Goal: Task Accomplishment & Management: Use online tool/utility

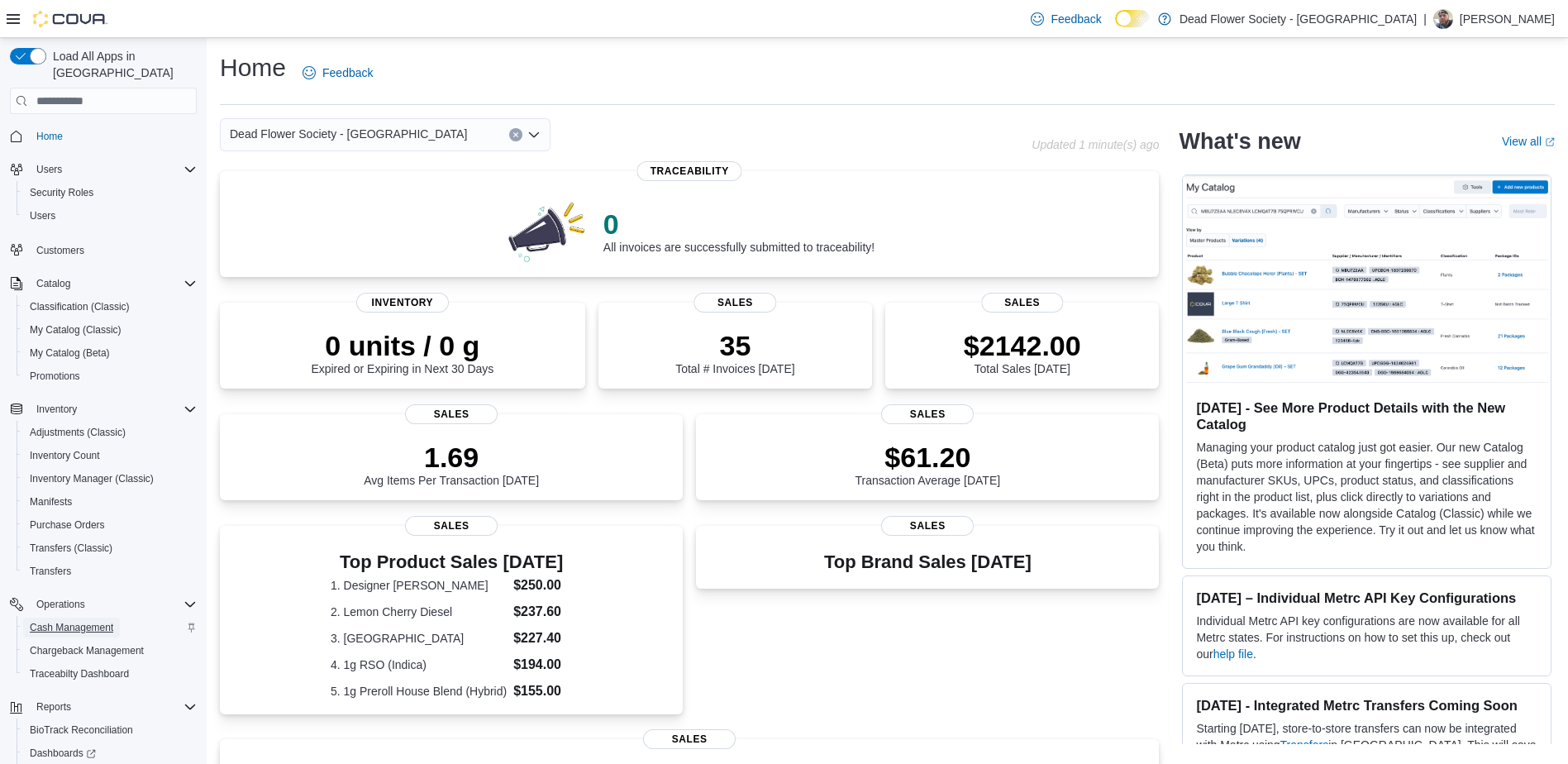
click at [104, 621] on span "Cash Management" at bounding box center [70, 628] width 83 height 14
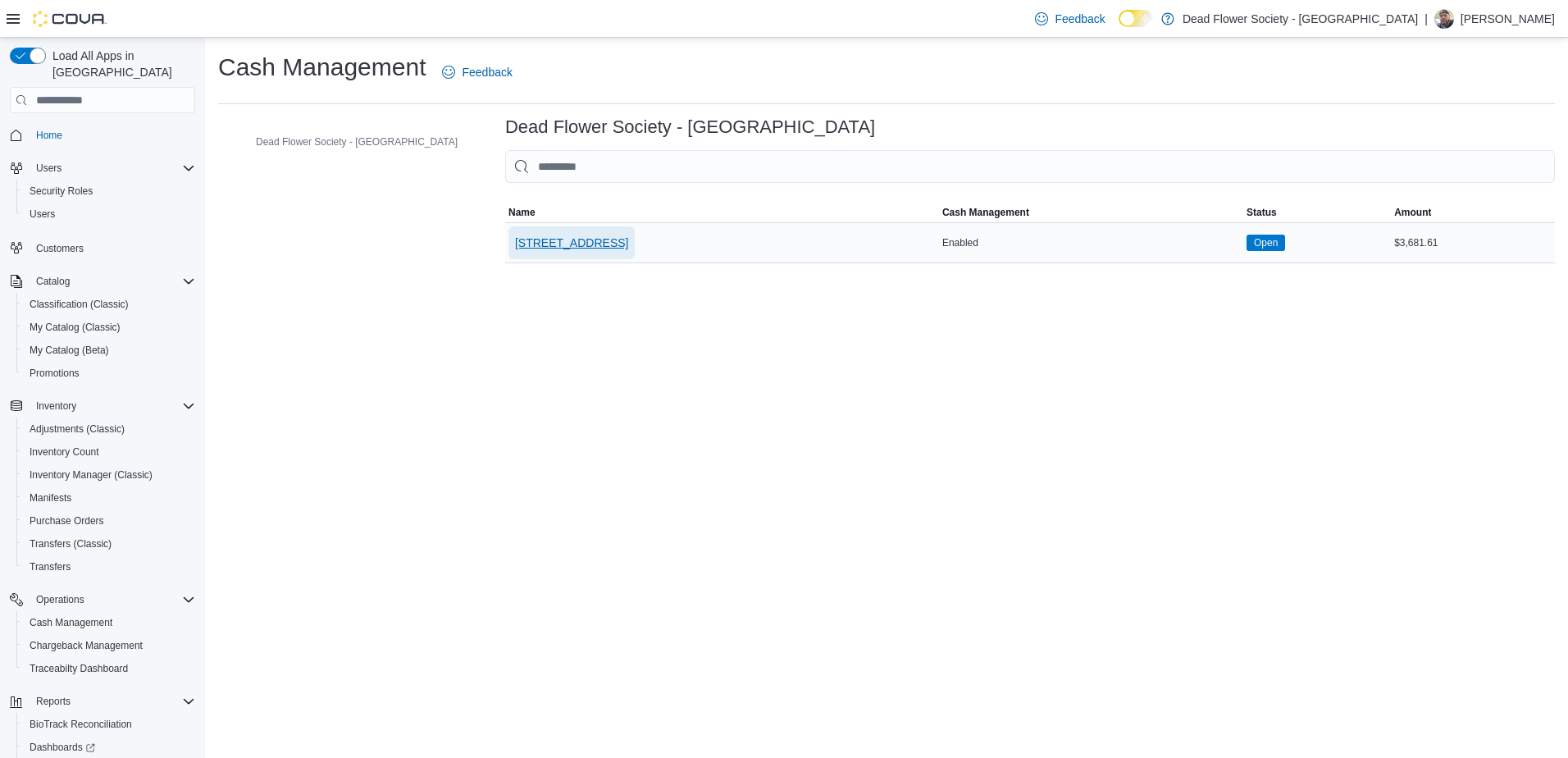
click at [564, 251] on span "[STREET_ADDRESS]" at bounding box center [572, 243] width 114 height 16
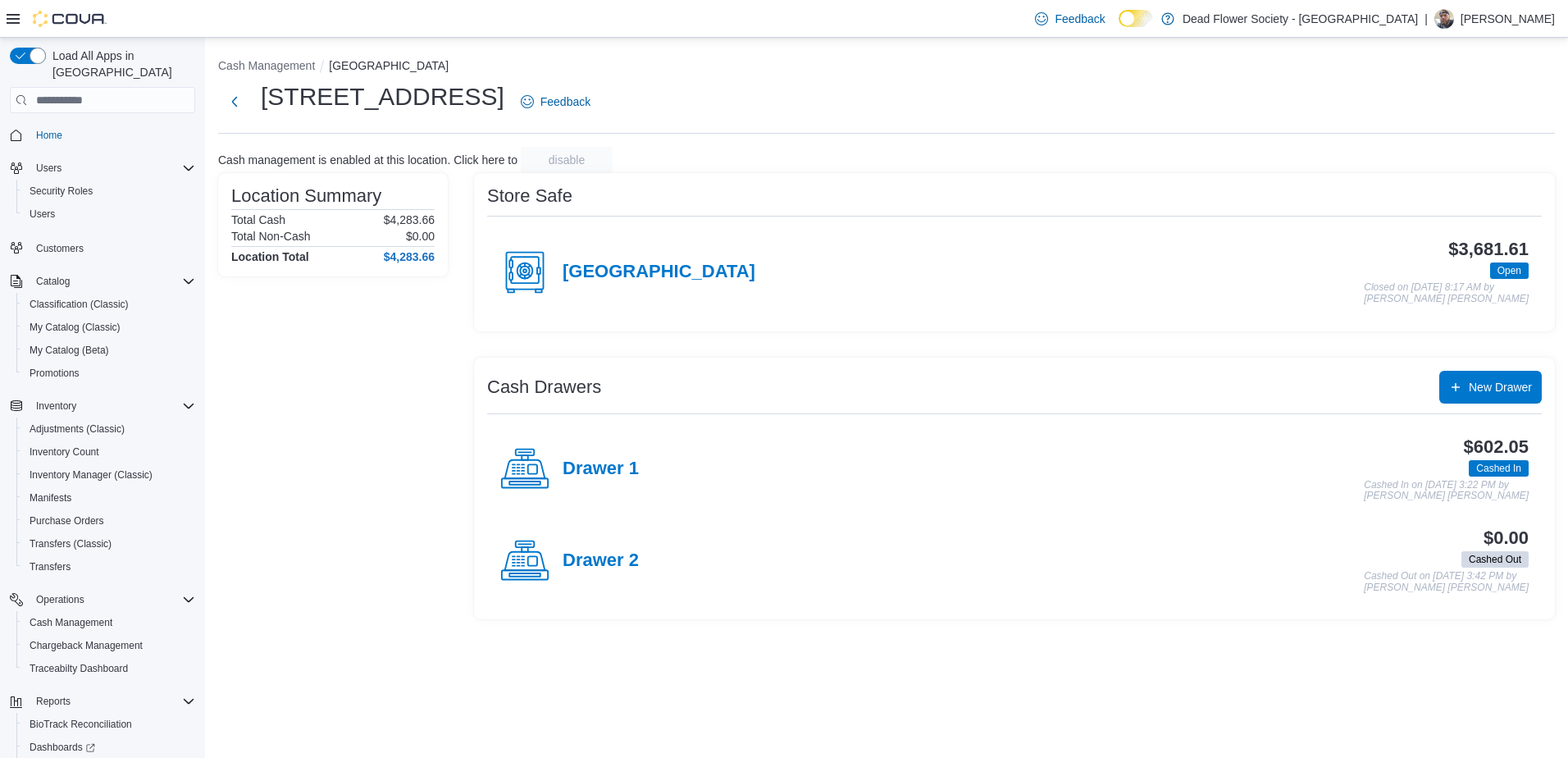
click at [618, 266] on h4 "[GEOGRAPHIC_DATA]" at bounding box center [659, 273] width 193 height 21
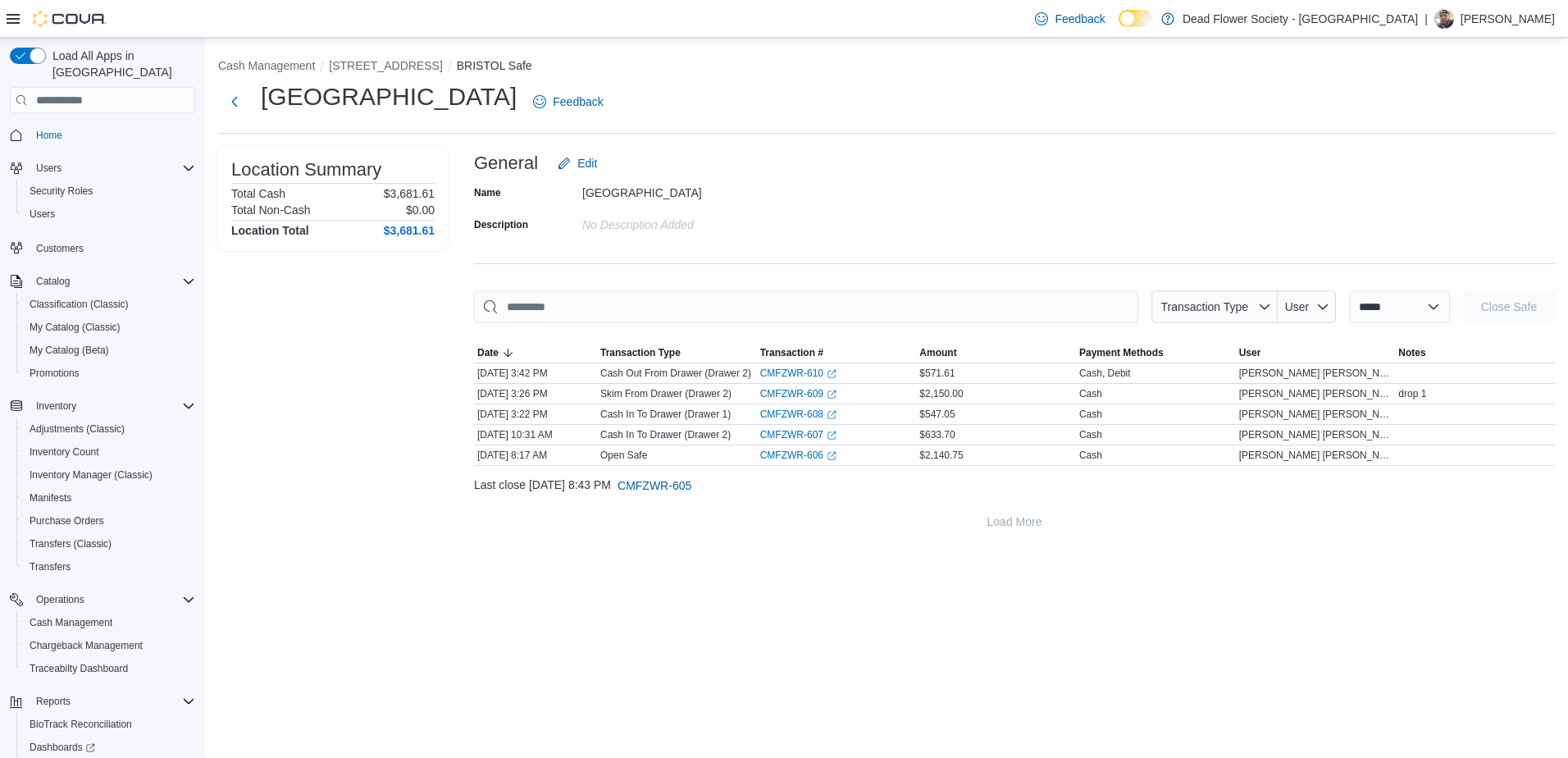
click at [384, 74] on li "[STREET_ADDRESS]" at bounding box center [392, 65] width 127 height 16
click at [387, 68] on button "[STREET_ADDRESS]" at bounding box center [385, 66] width 114 height 14
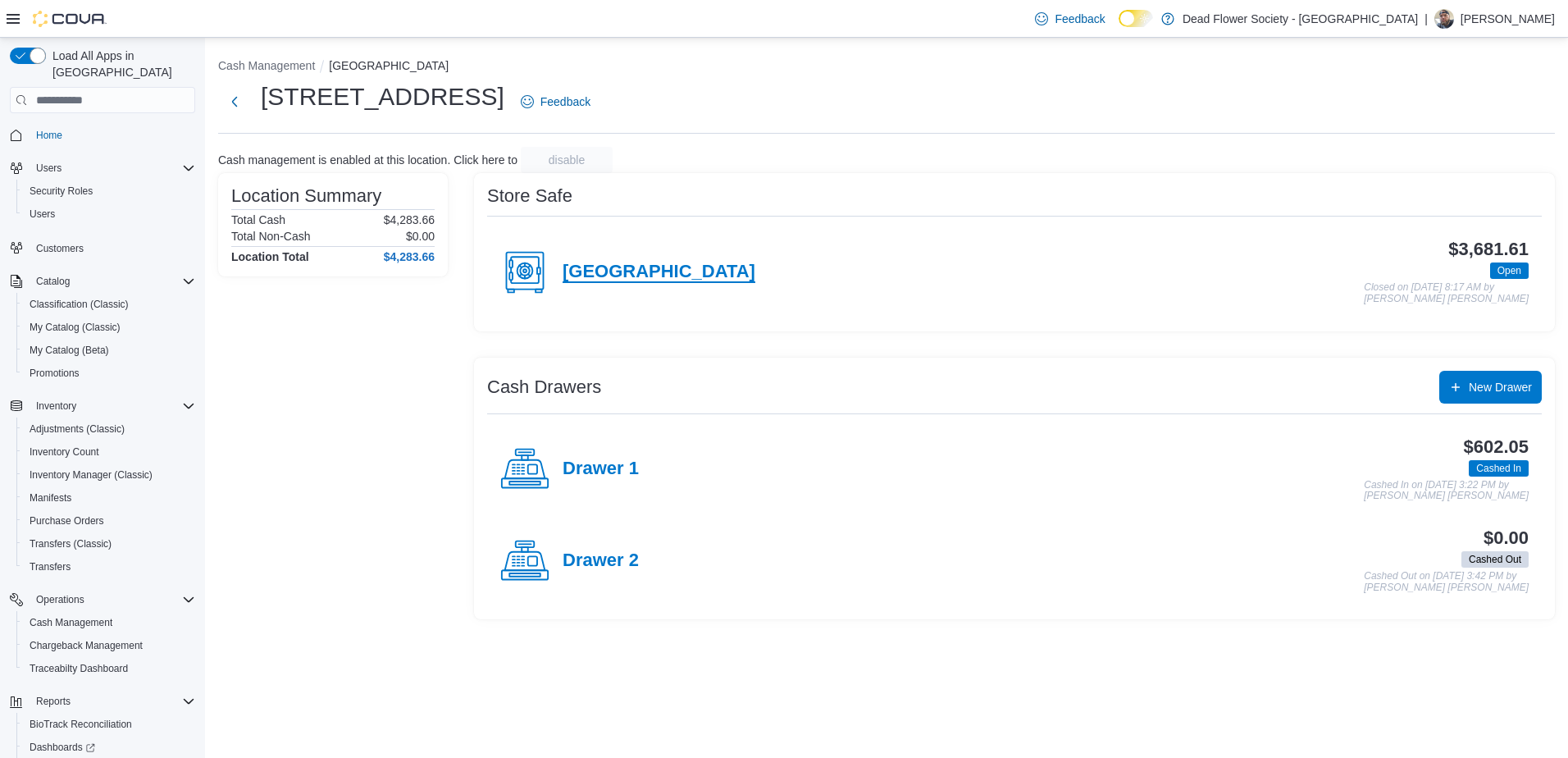
click at [610, 275] on h4 "[GEOGRAPHIC_DATA]" at bounding box center [659, 273] width 193 height 21
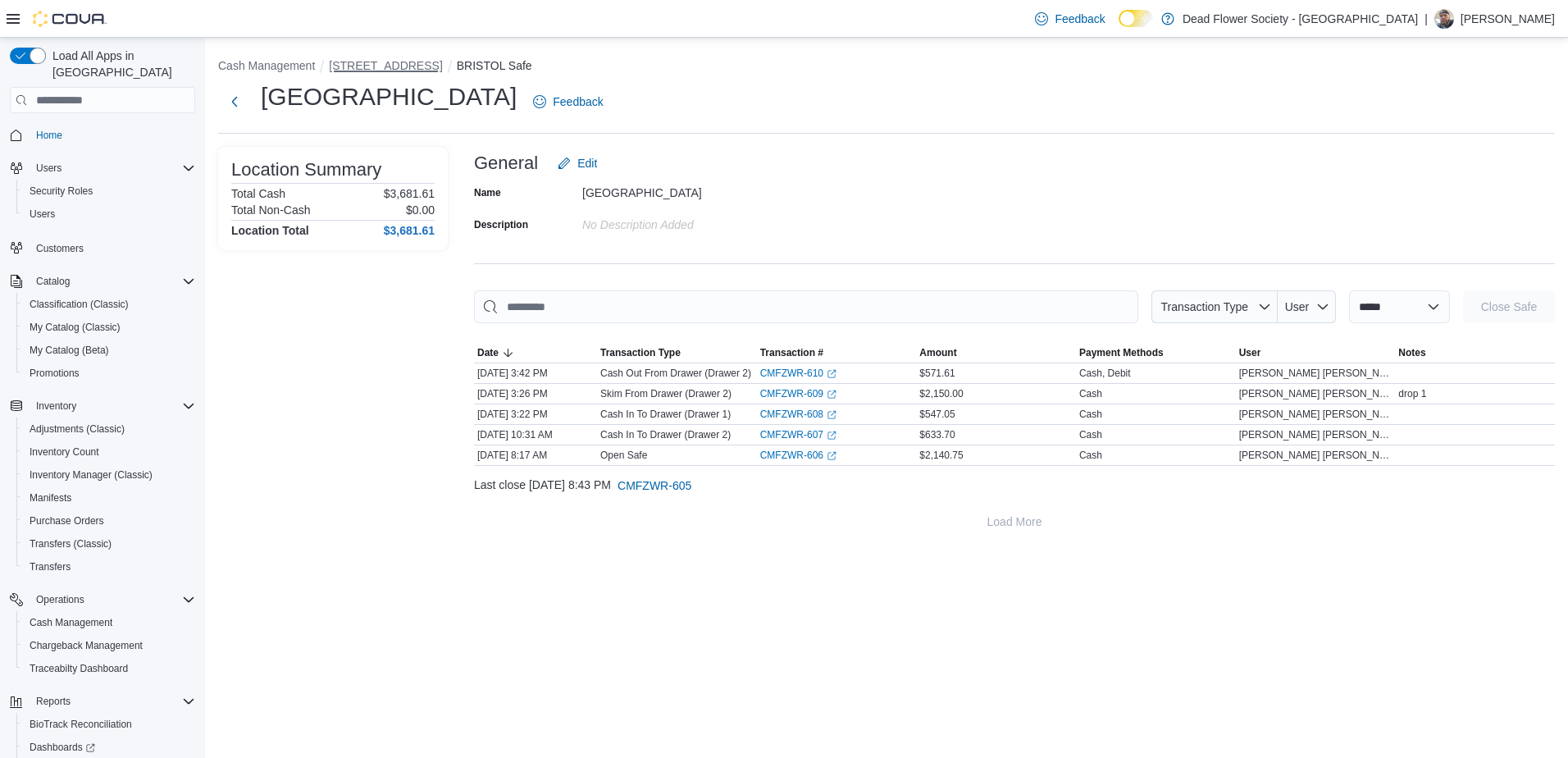
click at [350, 72] on button "[STREET_ADDRESS]" at bounding box center [385, 66] width 114 height 14
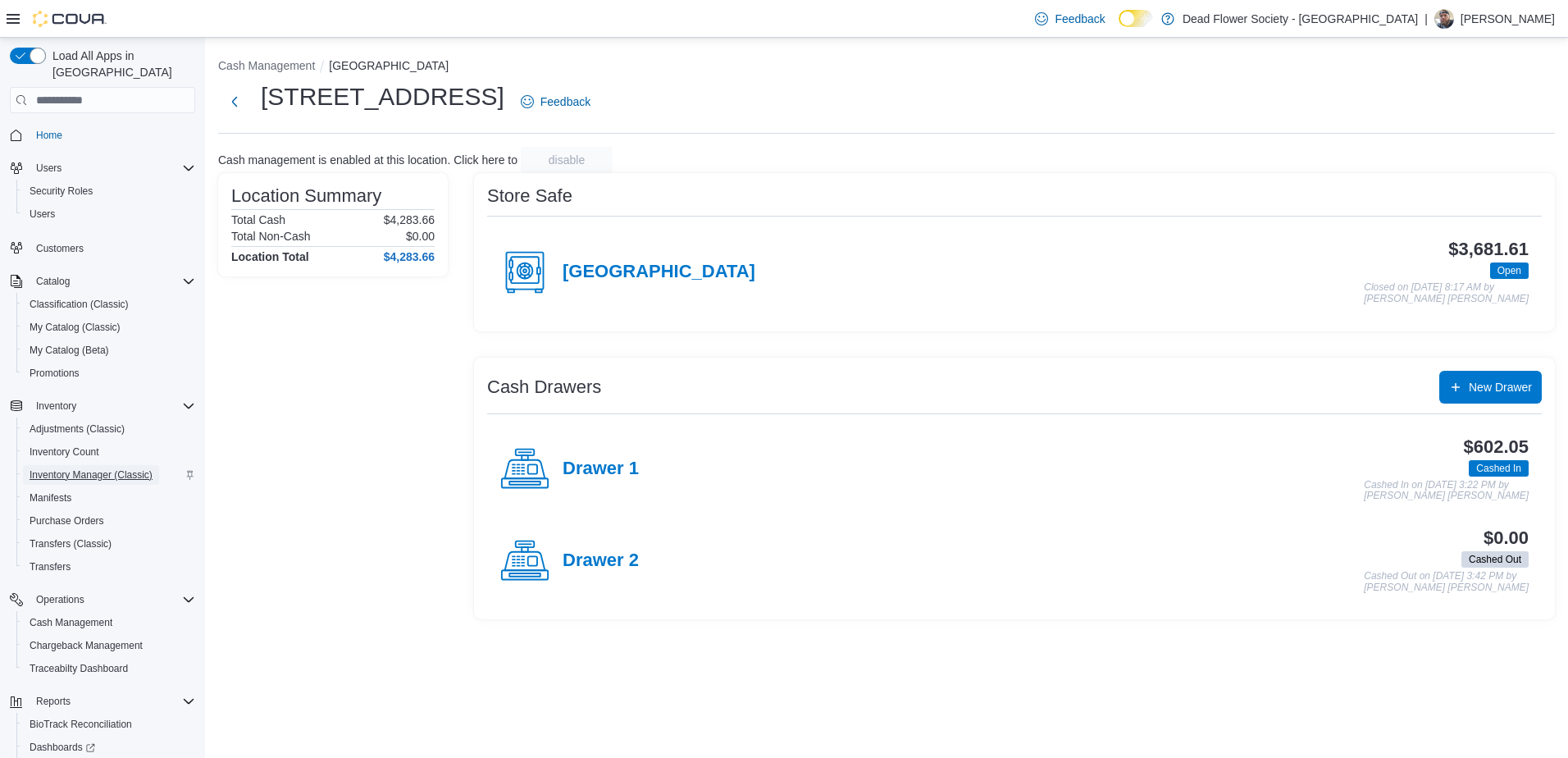
click at [102, 467] on span "Inventory Manager (Classic)" at bounding box center [90, 475] width 123 height 19
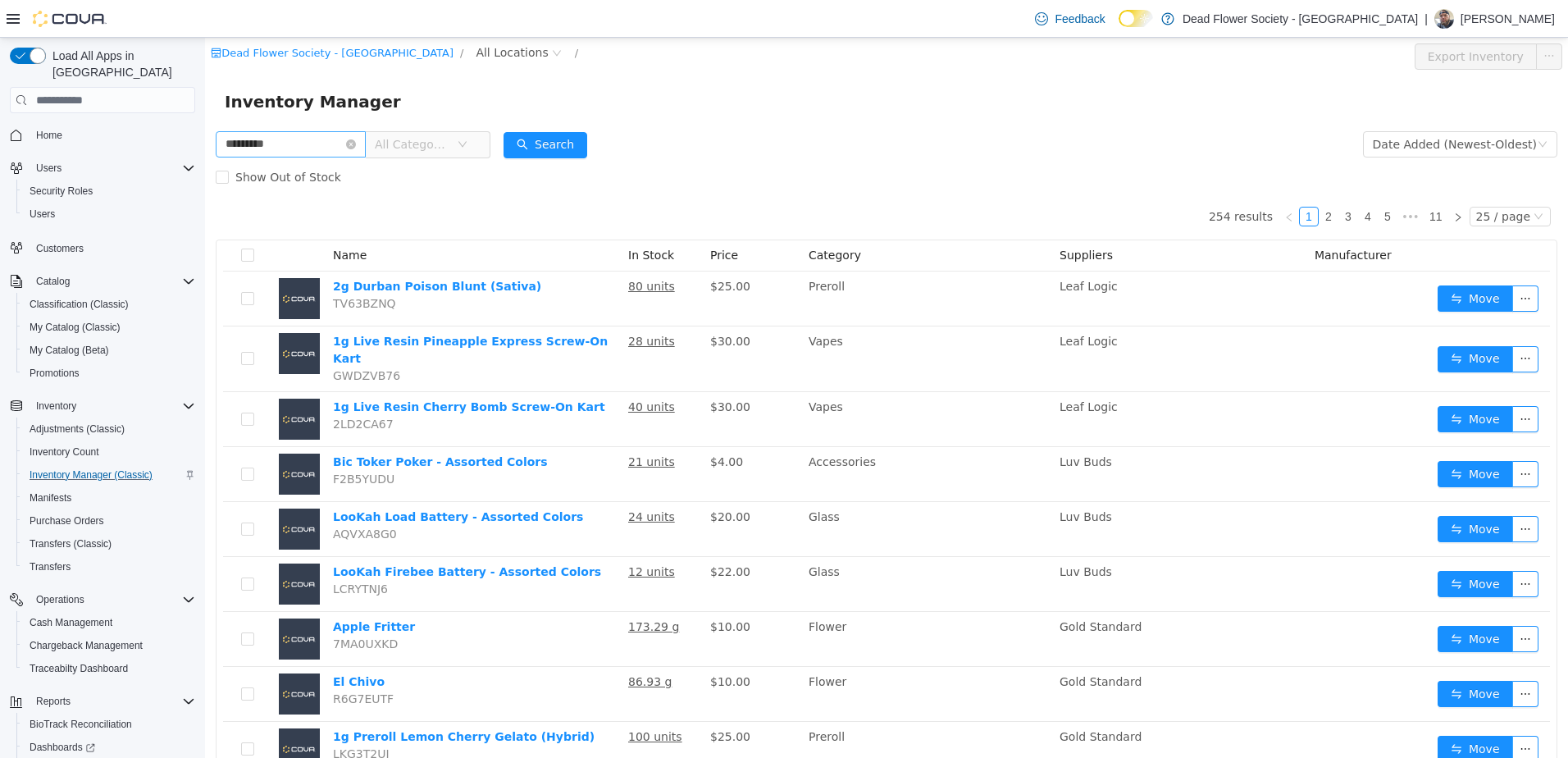
type input "*********"
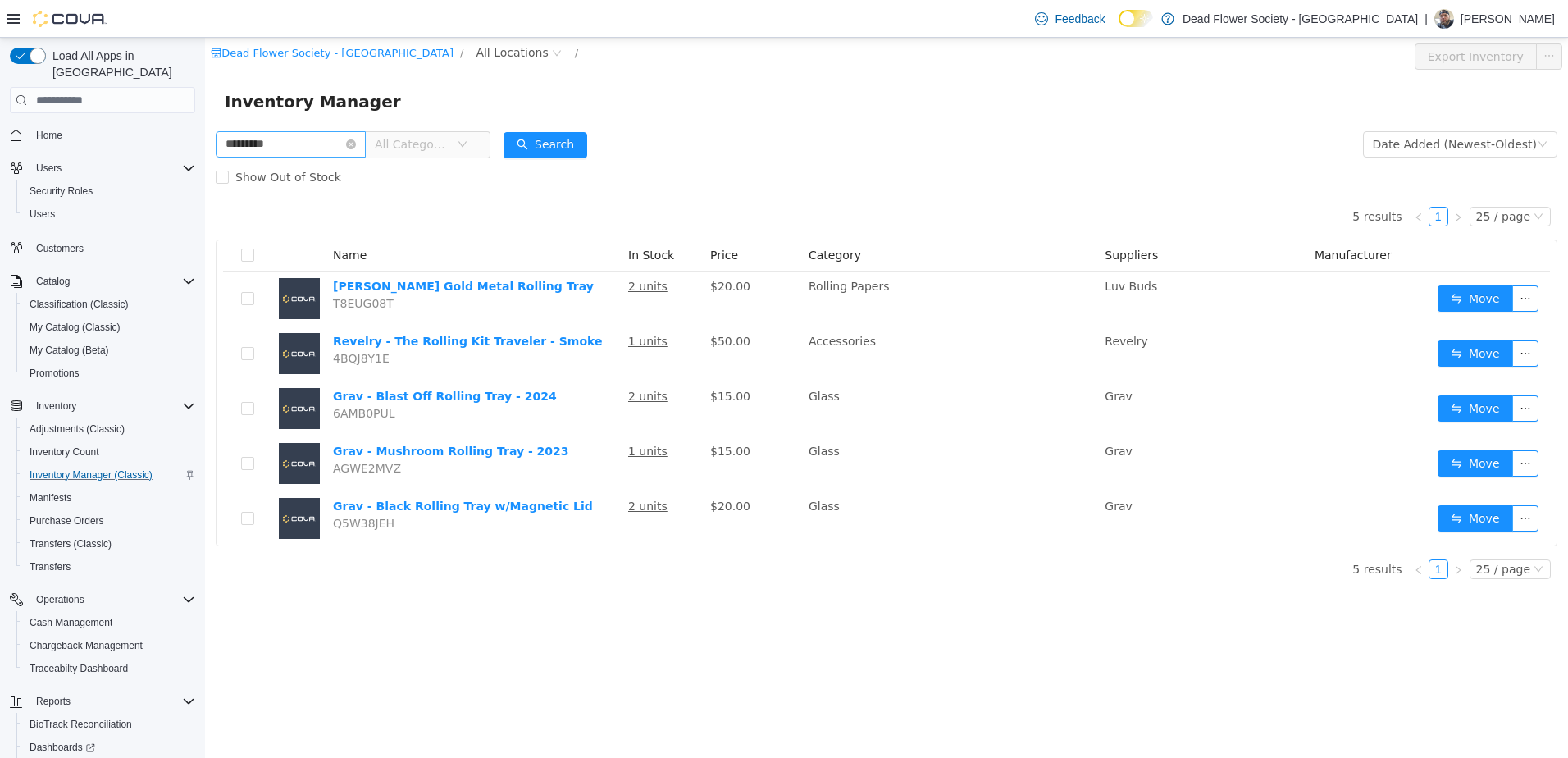
click at [365, 150] on input "*********" at bounding box center [290, 144] width 150 height 26
click at [356, 146] on icon "icon: close-circle" at bounding box center [351, 145] width 10 height 10
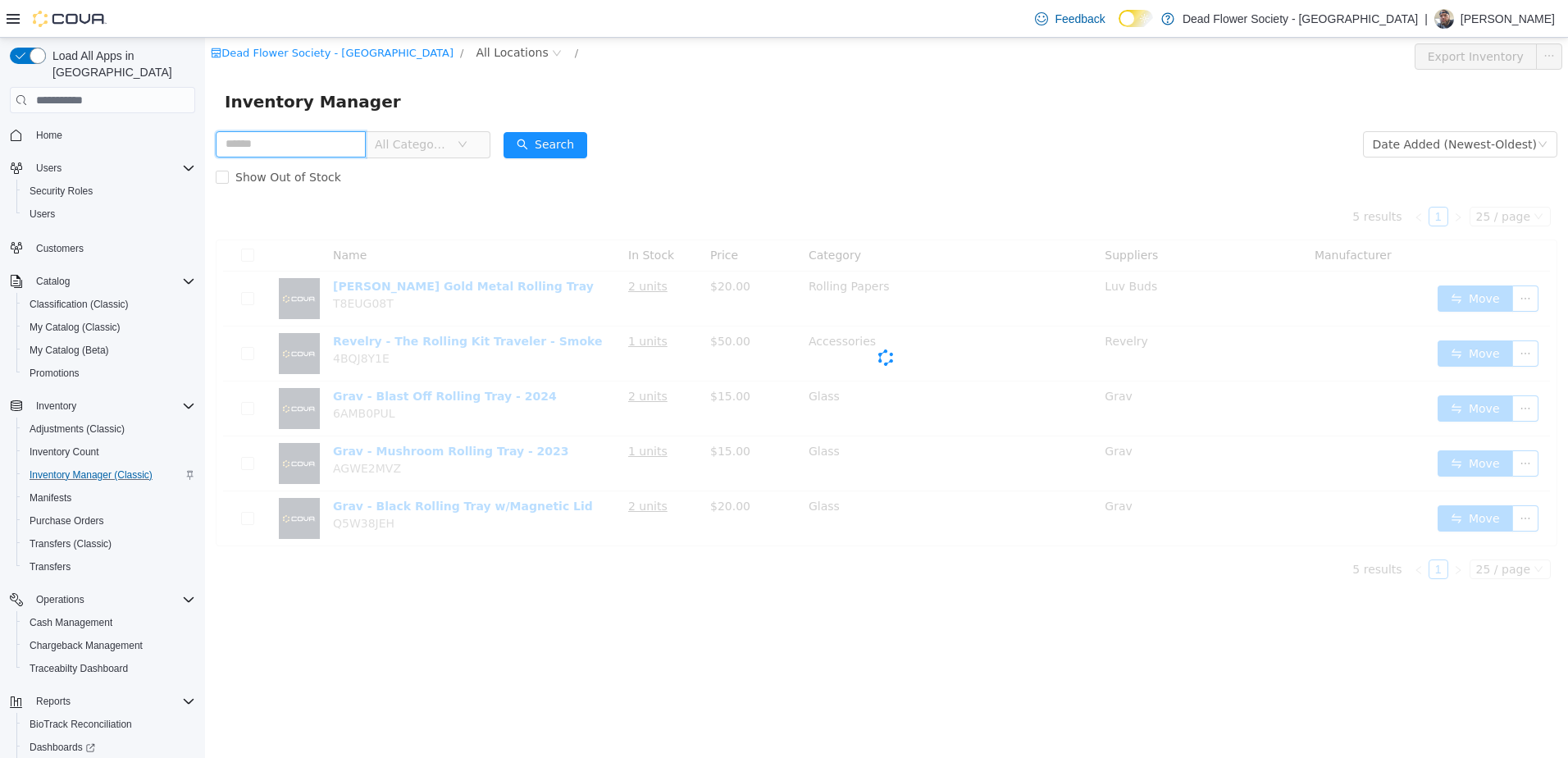
click at [340, 142] on input "text" at bounding box center [290, 144] width 150 height 26
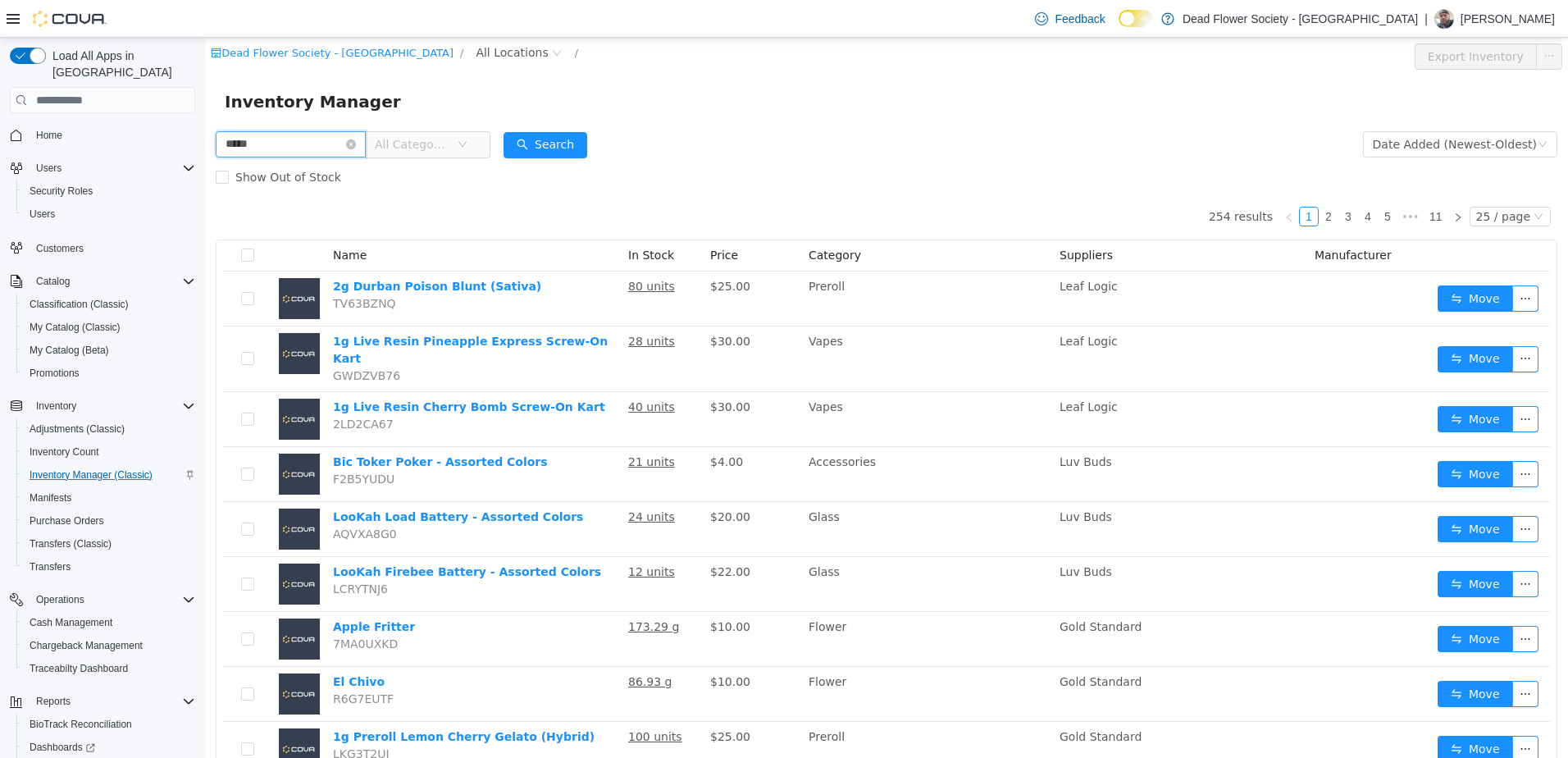
type input "*****"
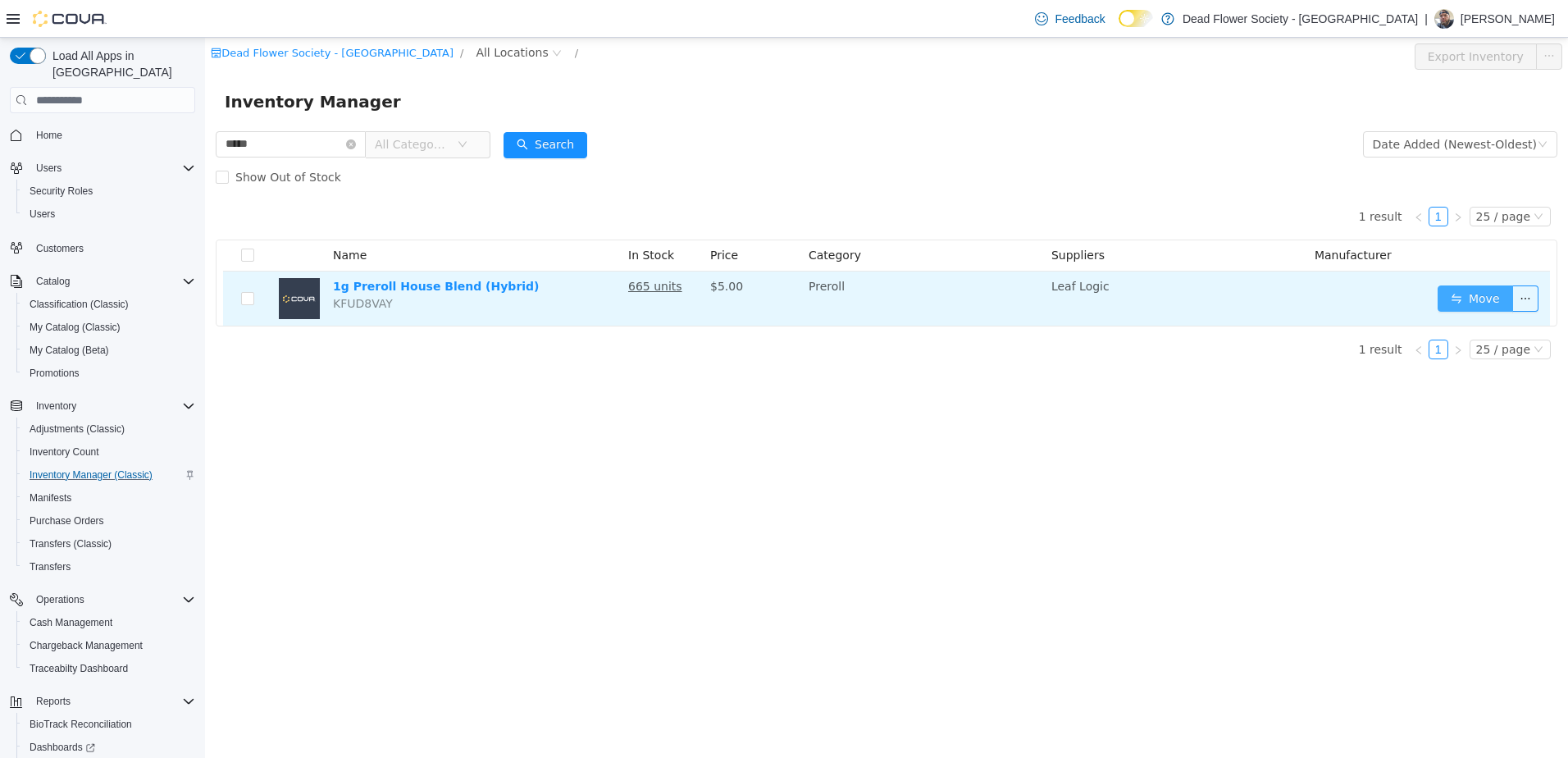
click at [1484, 291] on button "Move" at bounding box center [1475, 298] width 76 height 26
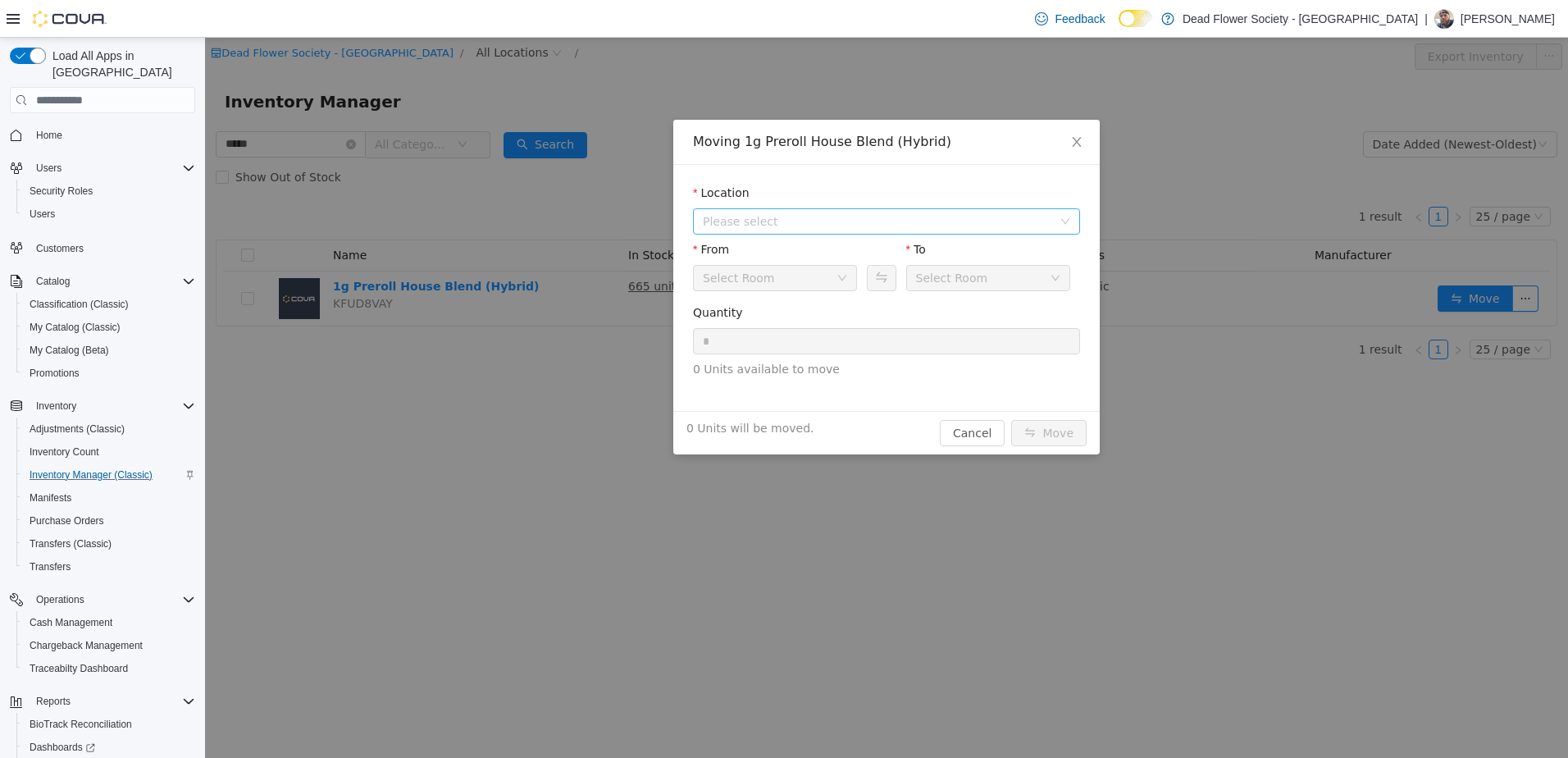
click at [844, 222] on span "Please select" at bounding box center [877, 221] width 349 height 16
click at [800, 281] on span "[STREET_ADDRESS]" at bounding box center [791, 280] width 114 height 14
click at [1081, 143] on icon "icon: close" at bounding box center [1077, 142] width 14 height 14
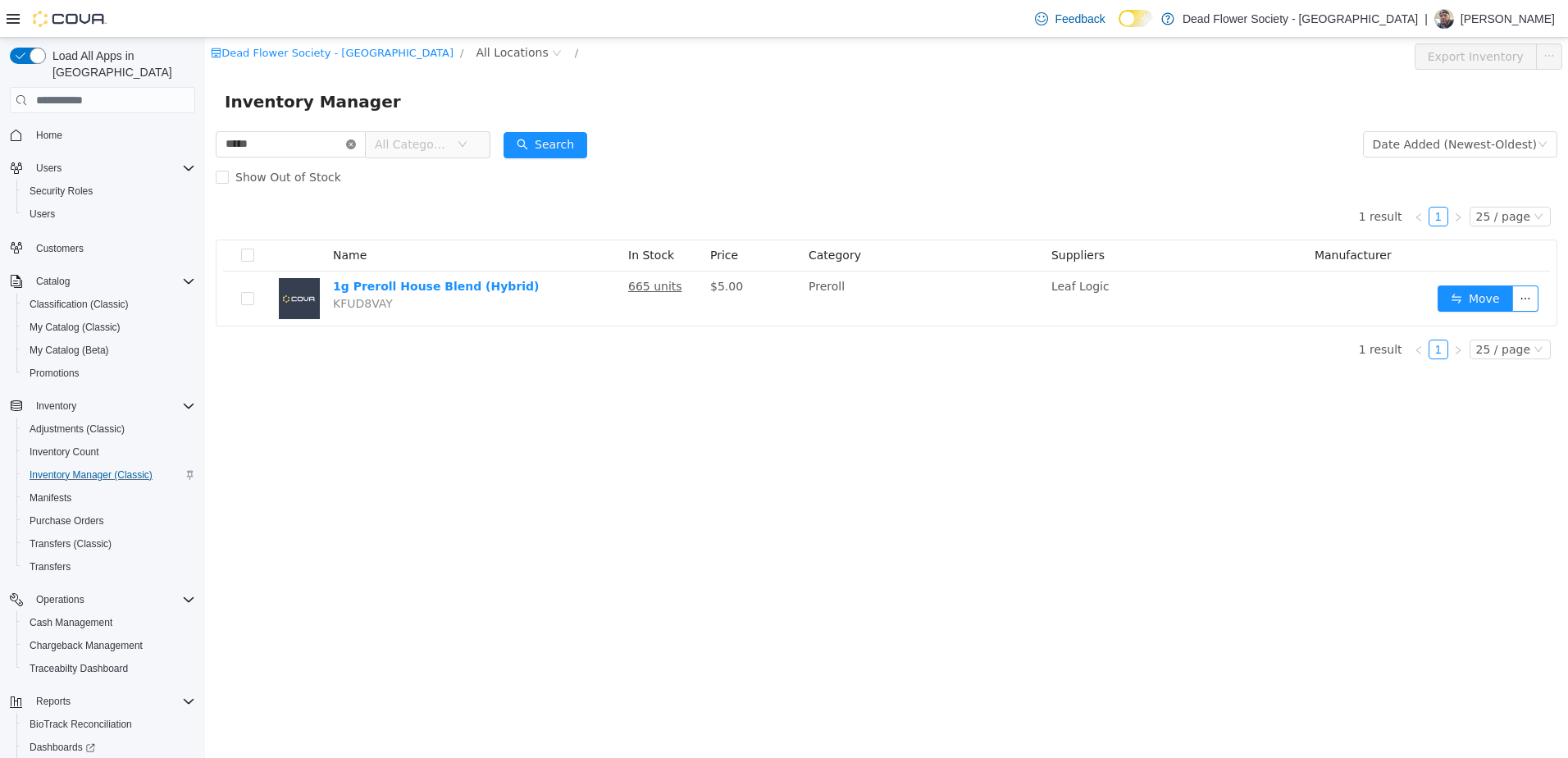
click at [356, 147] on icon "icon: close-circle" at bounding box center [351, 145] width 10 height 10
